Goal: Task Accomplishment & Management: Use online tool/utility

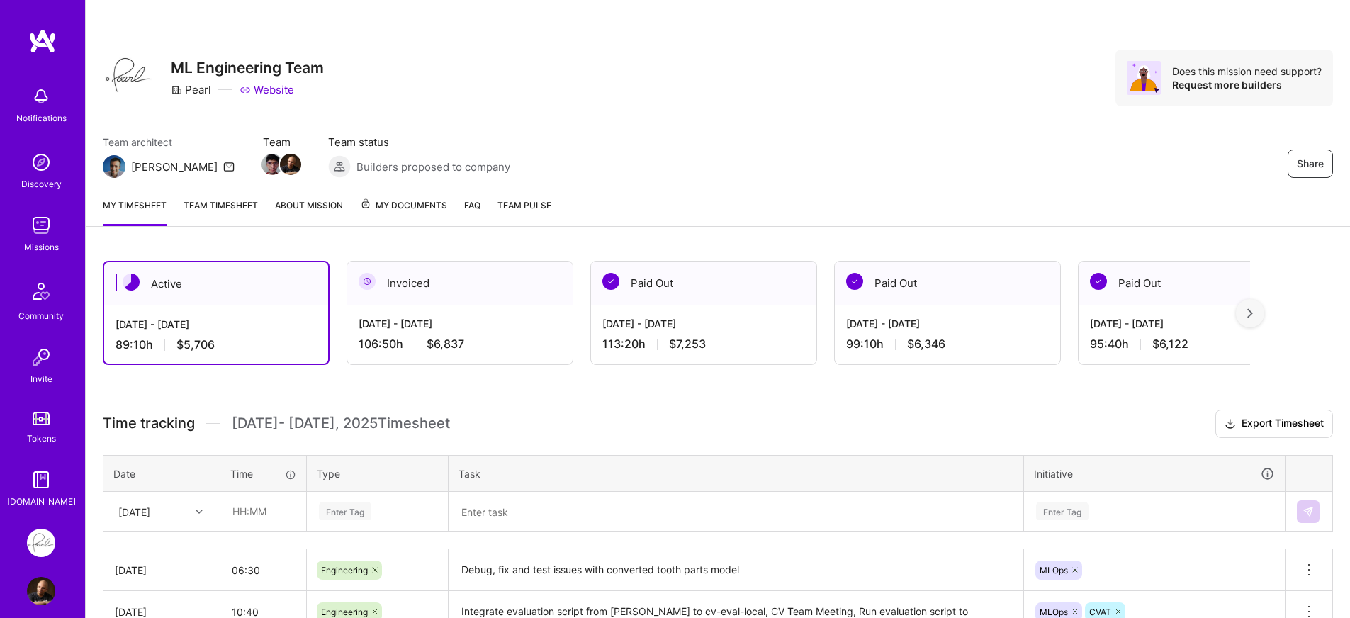
click at [769, 175] on div "Team architect [PERSON_NAME] Team Team status Builders proposed to company Share" at bounding box center [718, 156] width 1230 height 43
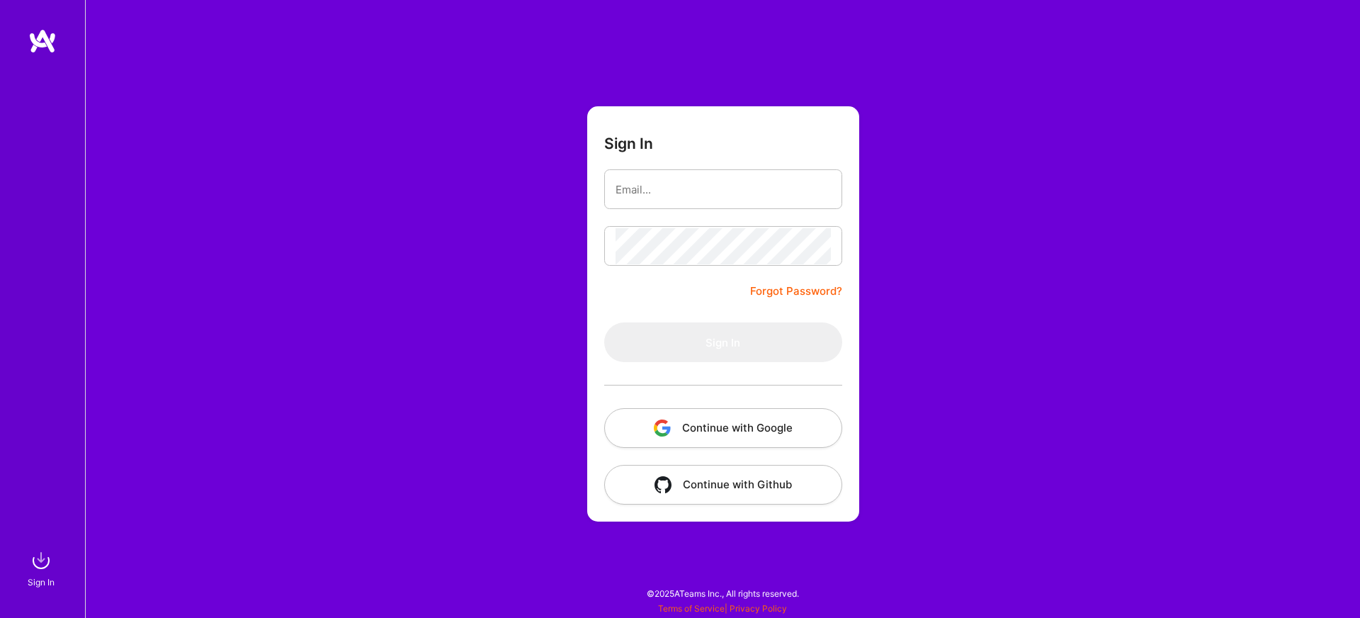
click at [665, 378] on div at bounding box center [723, 385] width 238 height 46
click at [669, 417] on button "Continue with Google" at bounding box center [723, 428] width 238 height 40
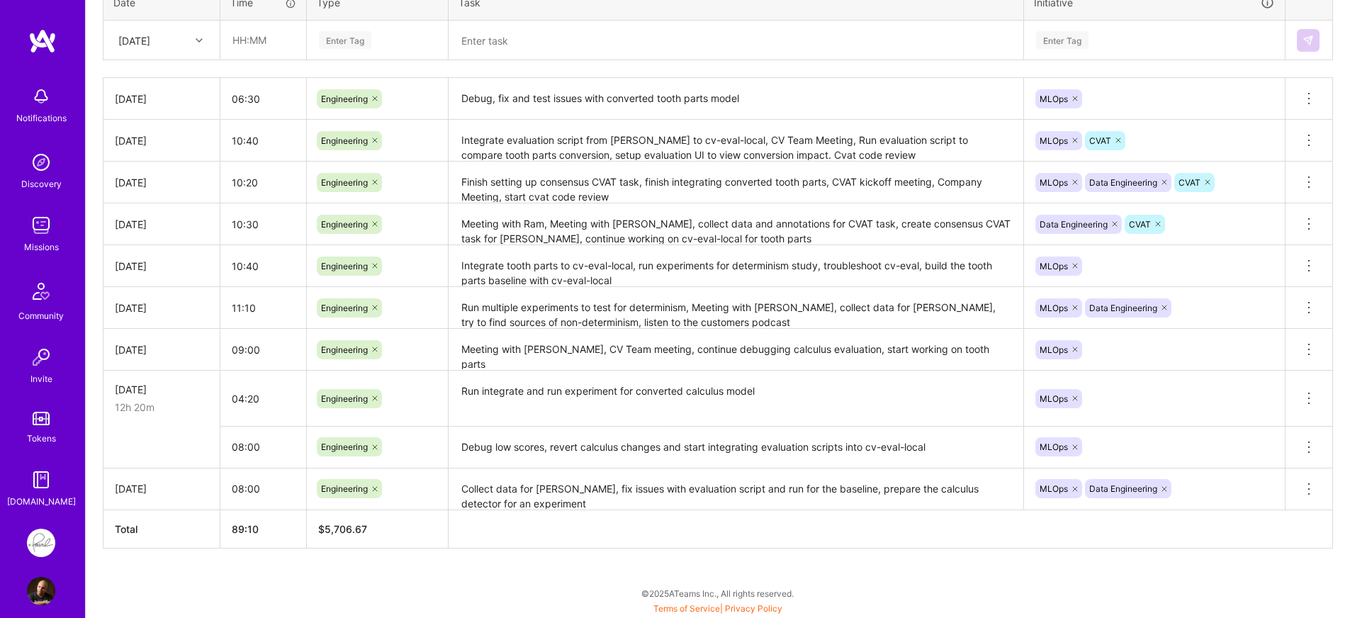
scroll to position [318, 0]
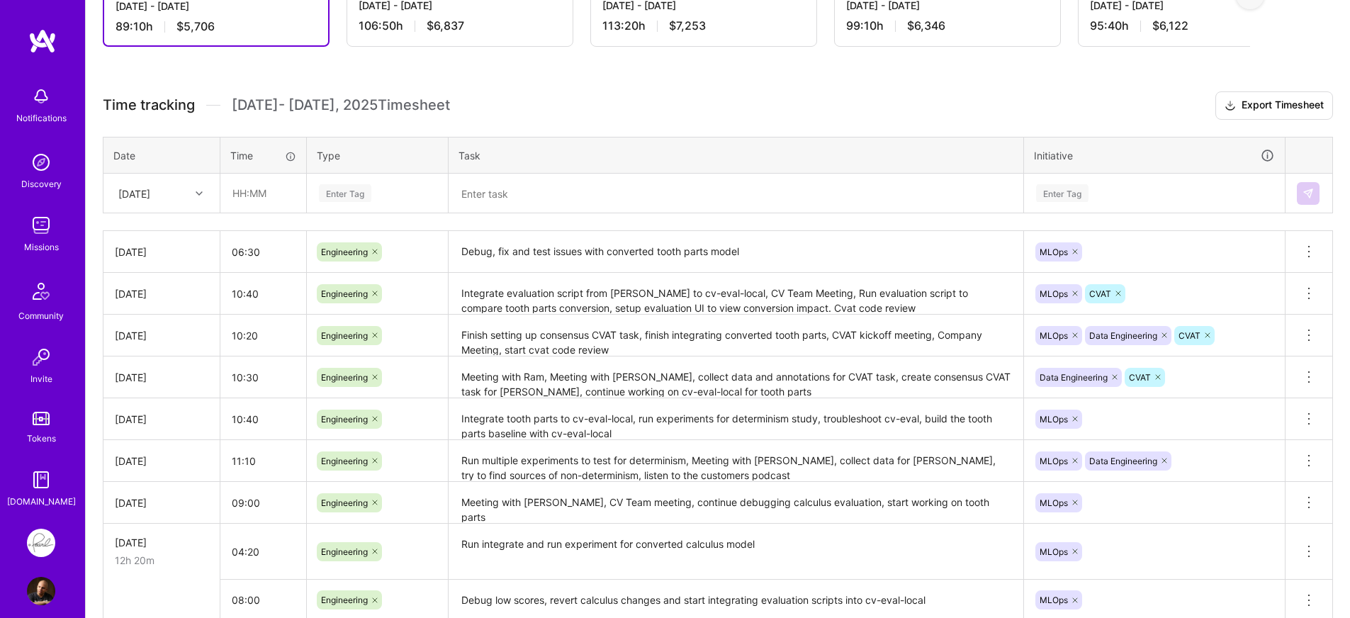
click at [268, 222] on div "Time tracking [DATE] - [DATE] Timesheet Export Timesheet Date Time Type Task In…" at bounding box center [718, 396] width 1230 height 610
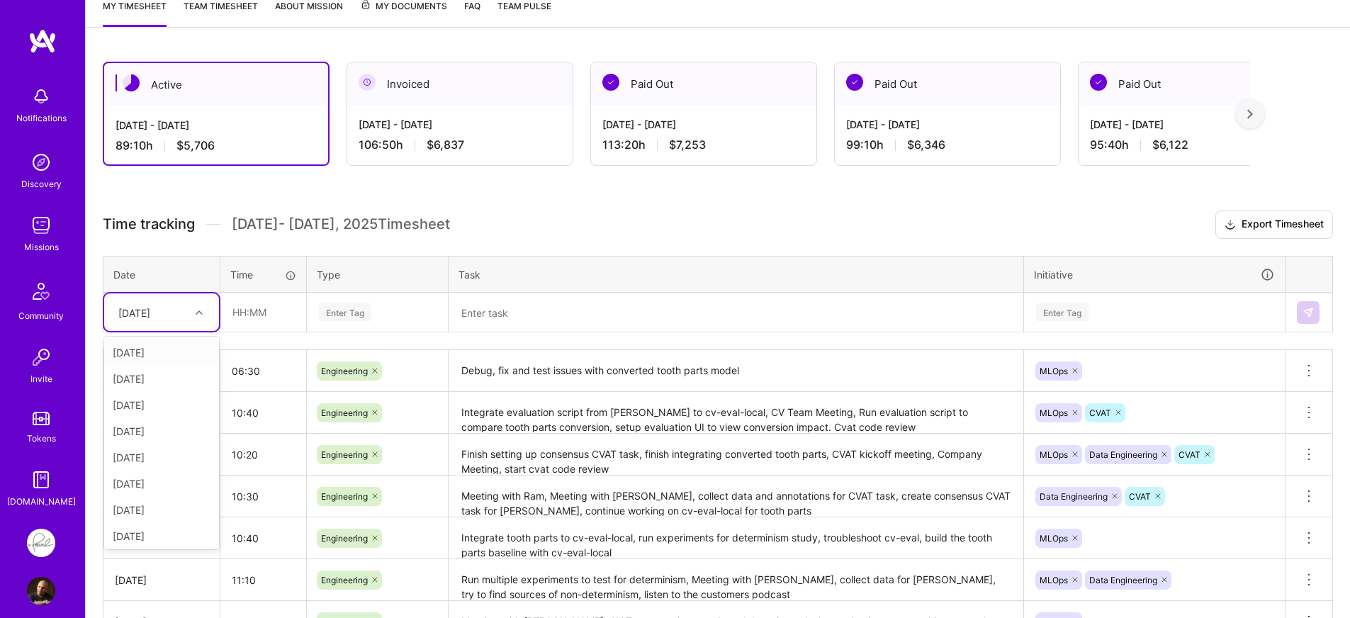
click at [191, 322] on div at bounding box center [201, 311] width 22 height 23
click at [157, 541] on div "[DATE]" at bounding box center [161, 533] width 115 height 26
click at [298, 327] on input "text" at bounding box center [263, 312] width 84 height 38
type input "08:00"
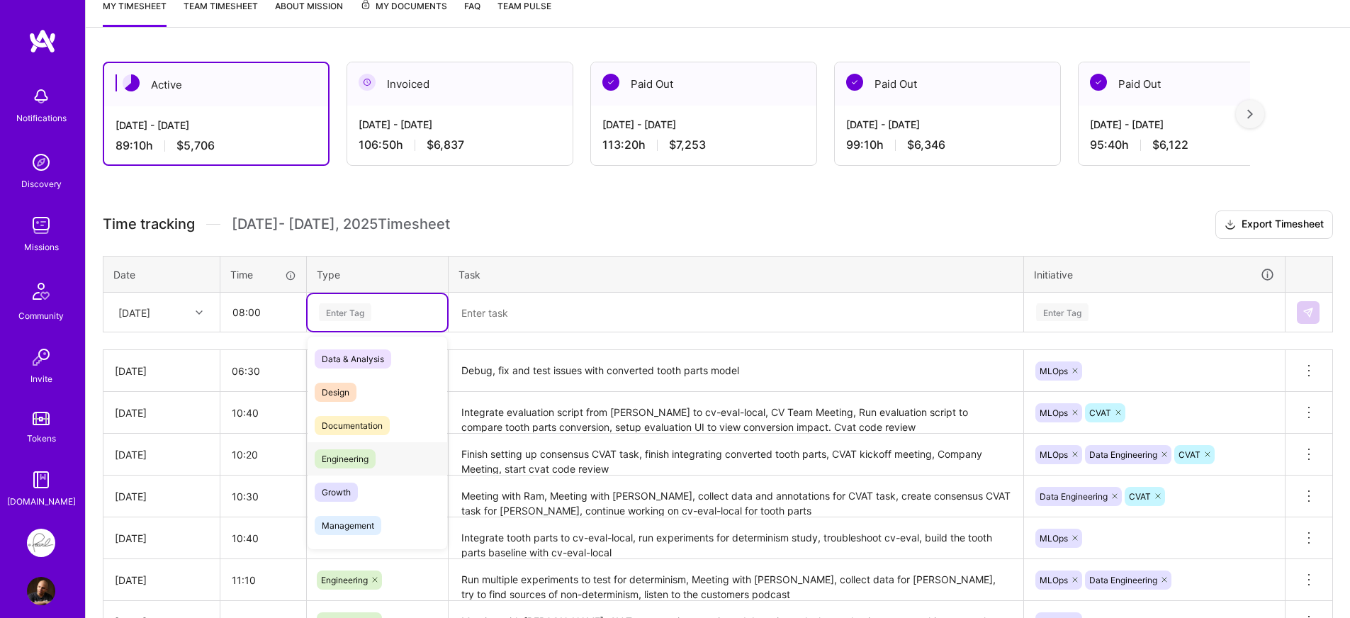
click at [382, 451] on div "Engineering" at bounding box center [377, 458] width 140 height 33
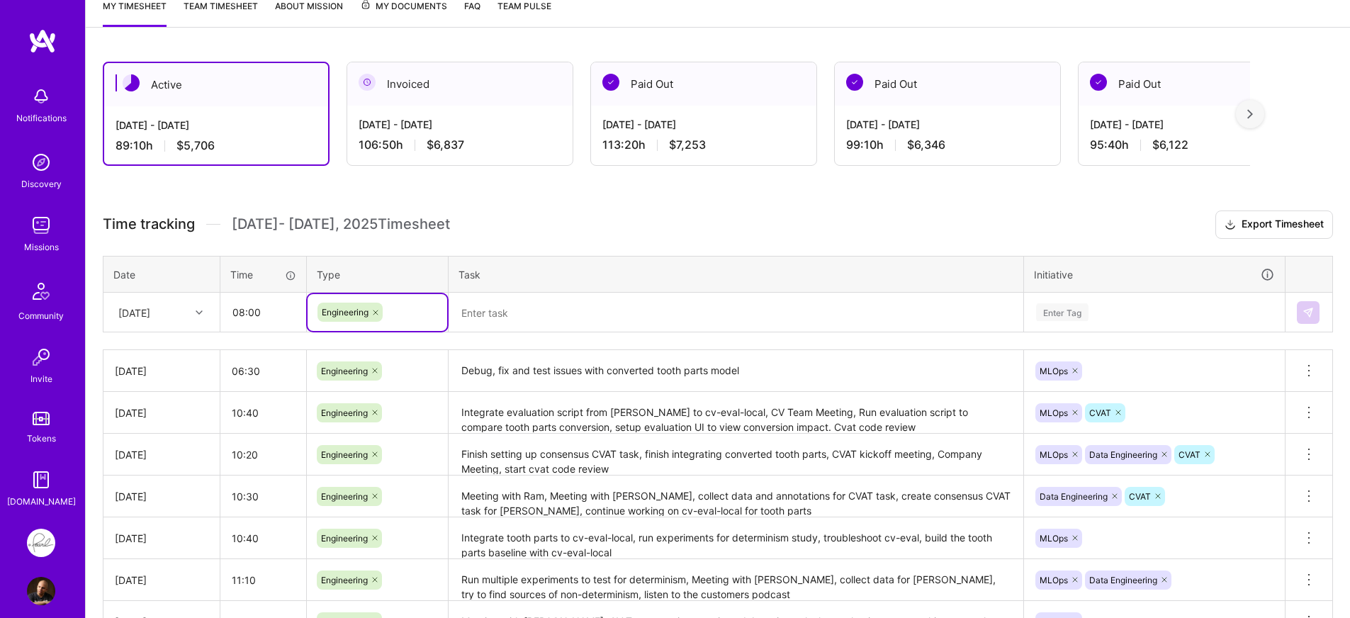
click at [503, 324] on textarea at bounding box center [736, 312] width 572 height 37
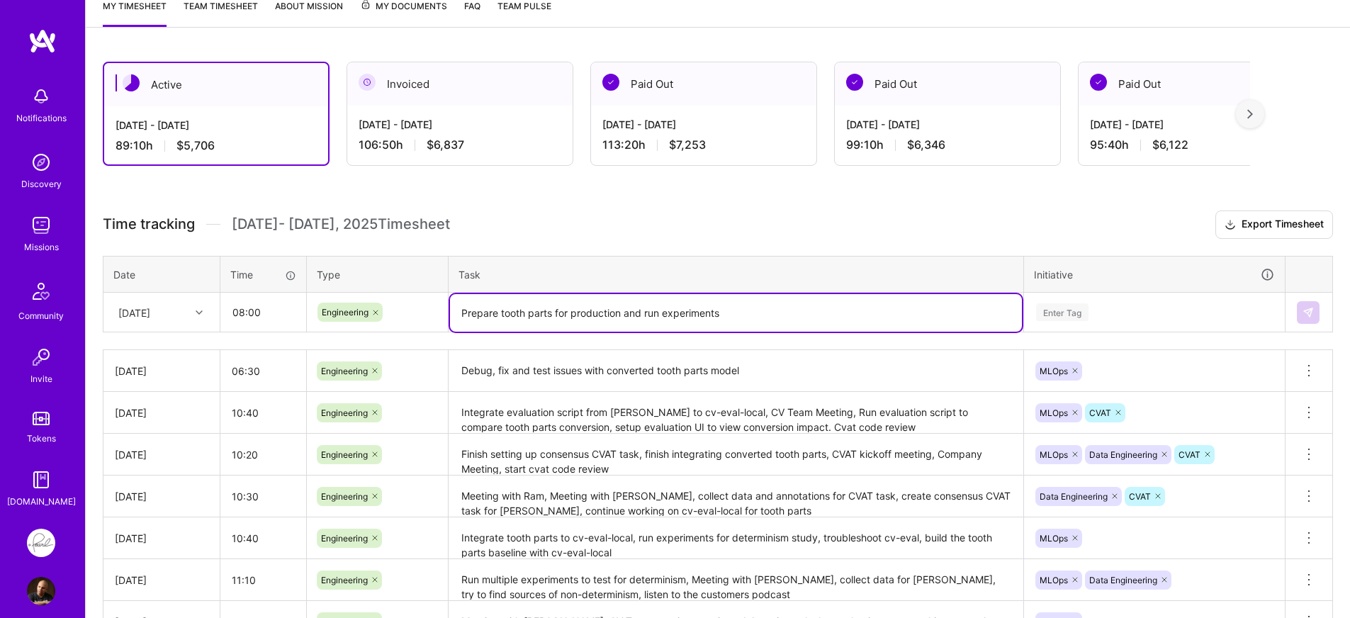
type textarea "Prepare tooth parts for production and run experiments"
click at [1155, 320] on td "Enter Tag" at bounding box center [1154, 313] width 261 height 40
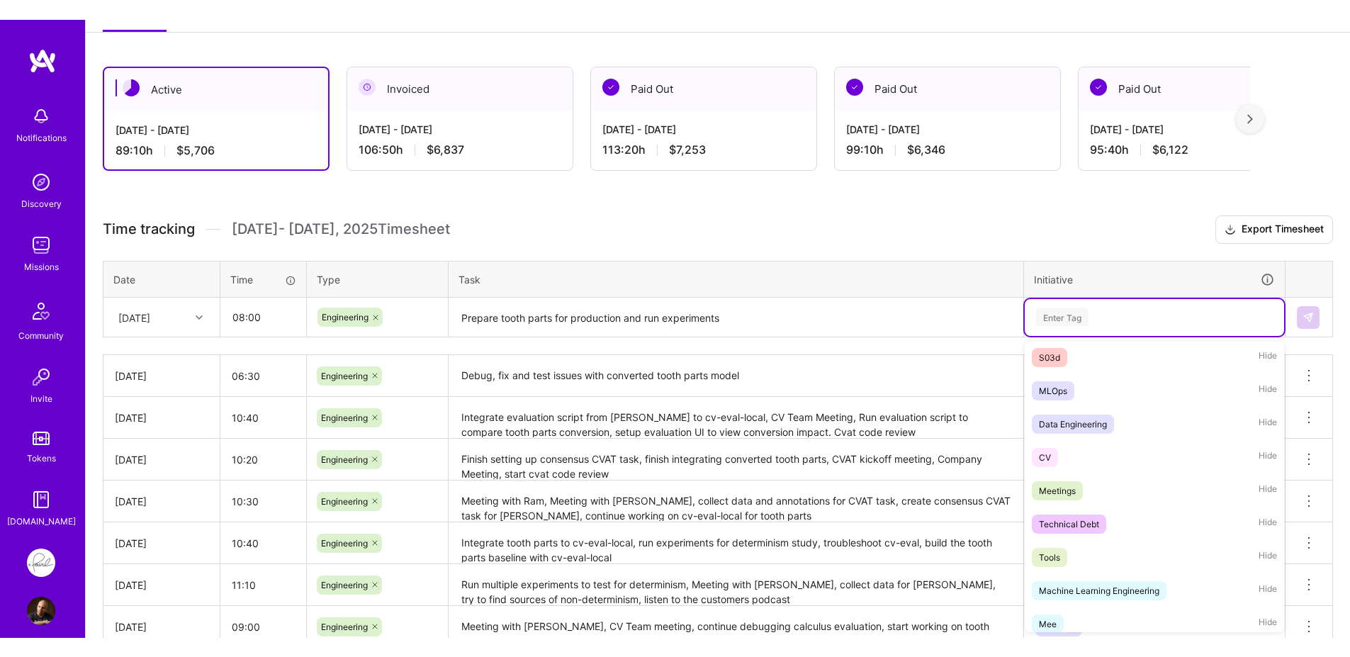
scroll to position [272, 0]
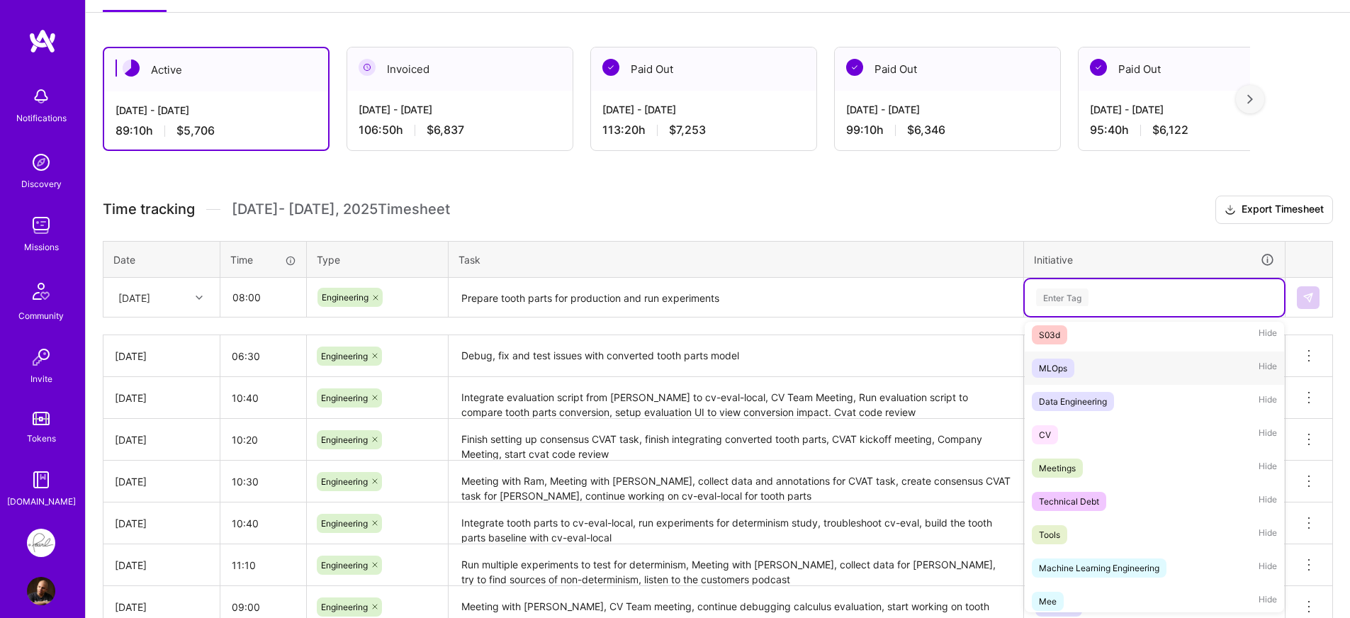
click at [1114, 374] on div "MLOps Hide" at bounding box center [1153, 367] width 259 height 33
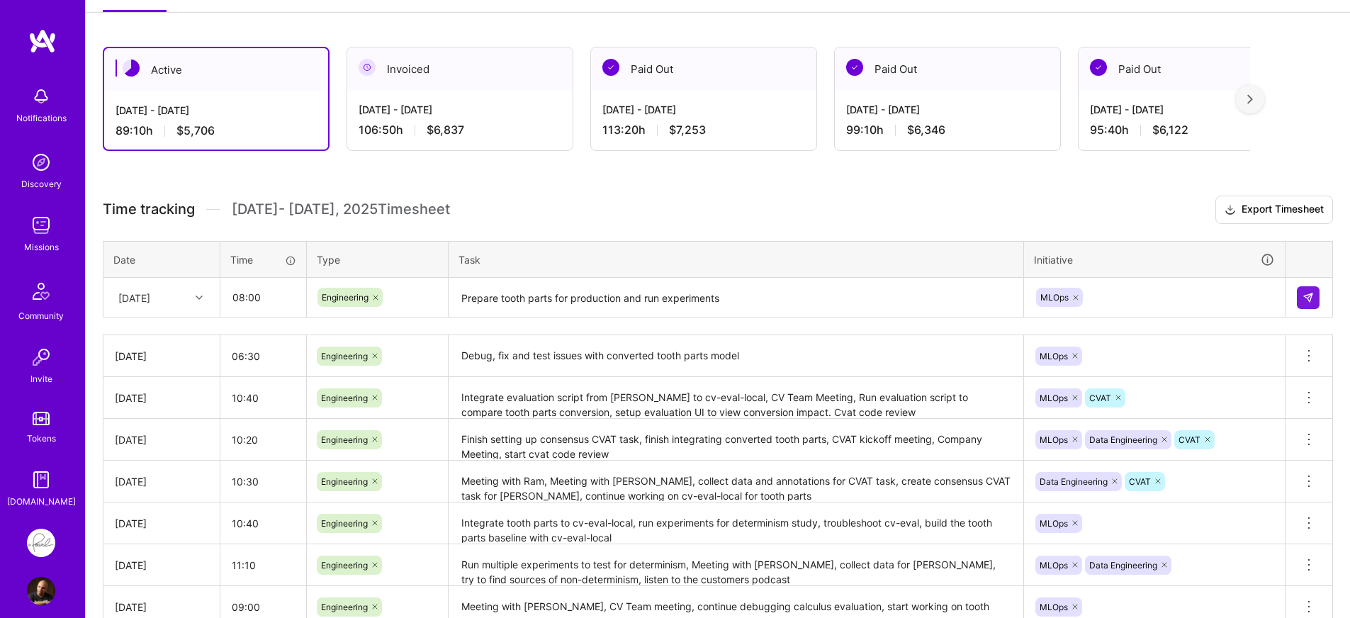
click at [1103, 221] on h3 "Time tracking [DATE] - [DATE] Timesheet Export Timesheet" at bounding box center [718, 210] width 1230 height 28
click at [937, 324] on div "Time tracking [DATE] - [DATE] Timesheet Export Timesheet Date Time Type Task In…" at bounding box center [718, 501] width 1230 height 610
click at [1306, 298] on img at bounding box center [1307, 297] width 11 height 11
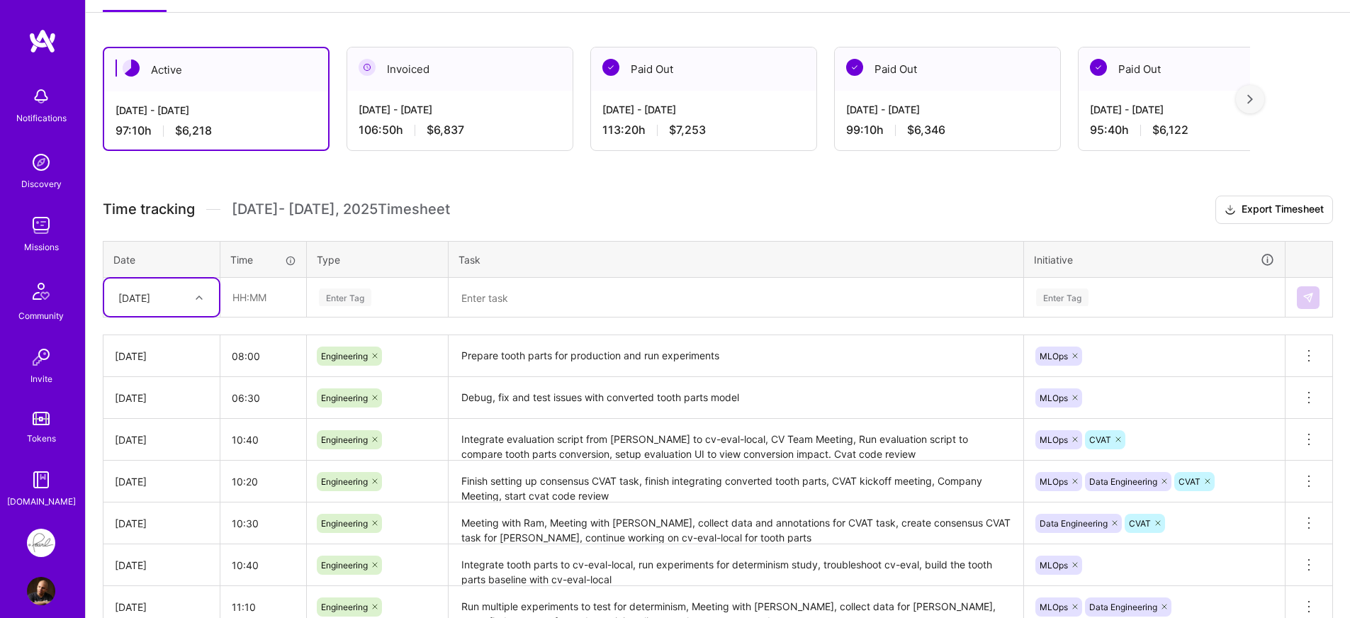
click at [727, 207] on h3 "Time tracking [DATE] - [DATE] Timesheet Export Timesheet" at bounding box center [718, 210] width 1230 height 28
click at [733, 213] on h3 "Time tracking [DATE] - [DATE] Timesheet Export Timesheet" at bounding box center [718, 210] width 1230 height 28
